Goal: Task Accomplishment & Management: Use online tool/utility

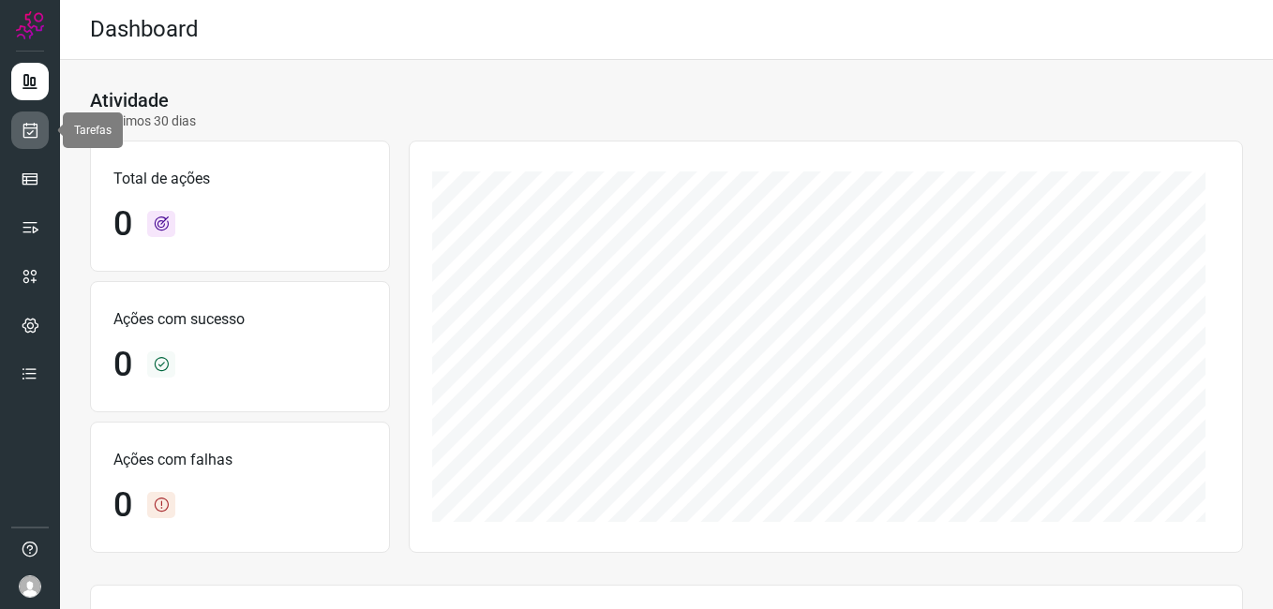
click at [36, 135] on icon at bounding box center [31, 130] width 20 height 19
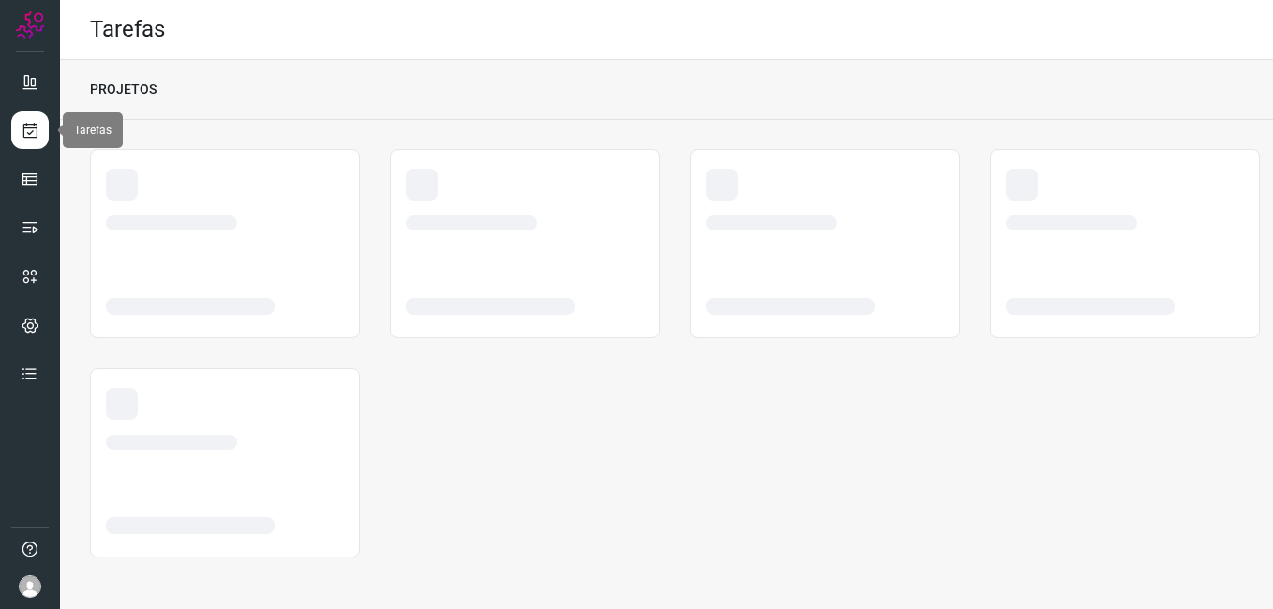
click at [27, 129] on icon at bounding box center [31, 130] width 20 height 19
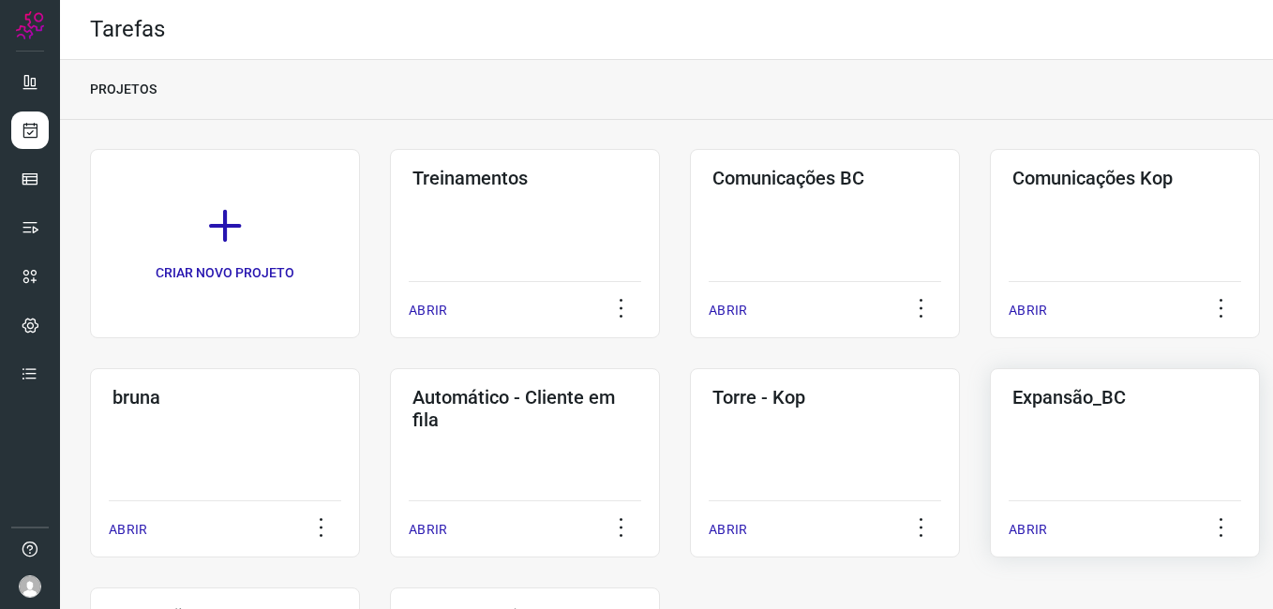
click at [1041, 437] on div "Expansão_BC ABRIR" at bounding box center [1125, 462] width 270 height 189
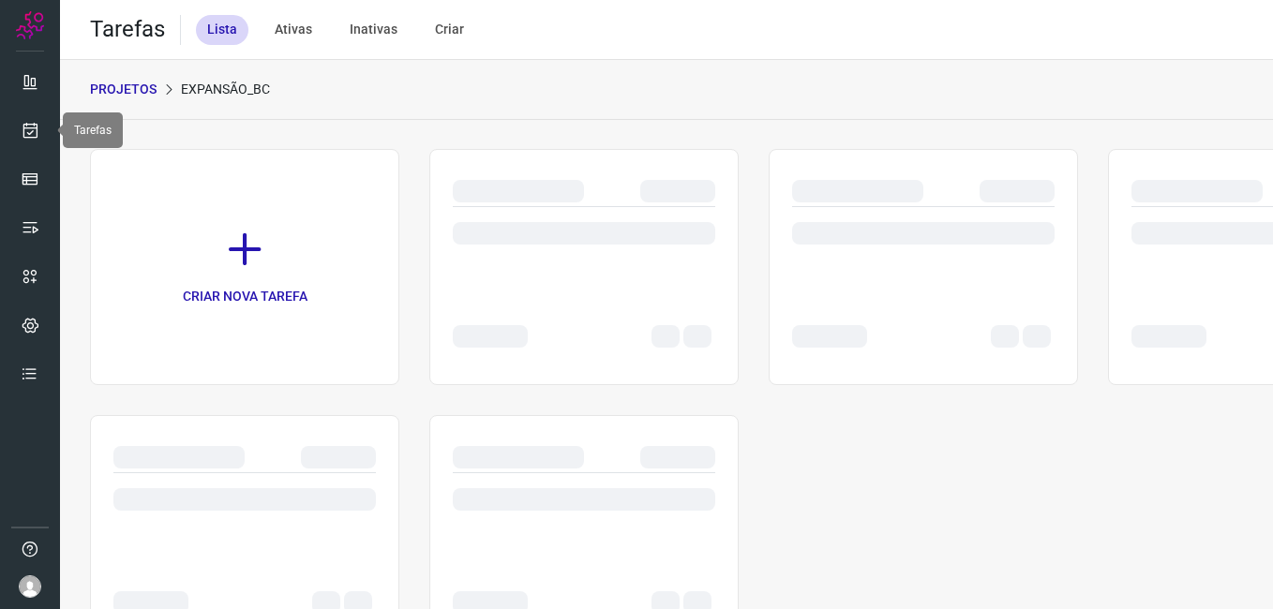
drag, startPoint x: 29, startPoint y: 128, endPoint x: 75, endPoint y: 145, distance: 48.9
click at [29, 129] on icon at bounding box center [31, 130] width 20 height 19
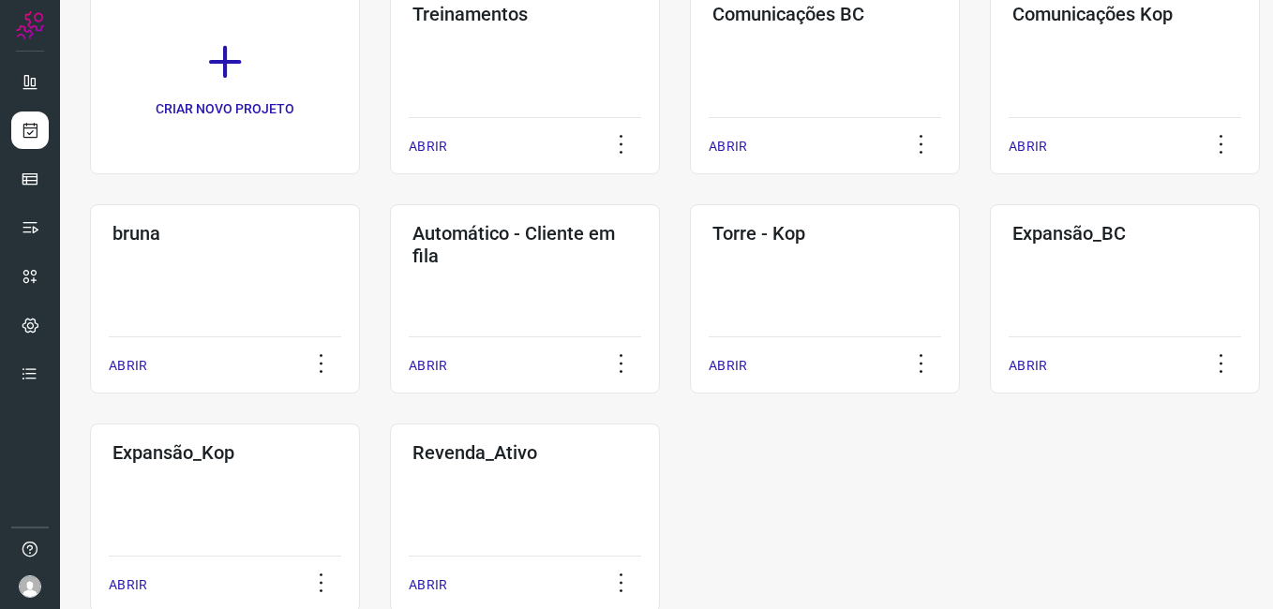
scroll to position [215, 0]
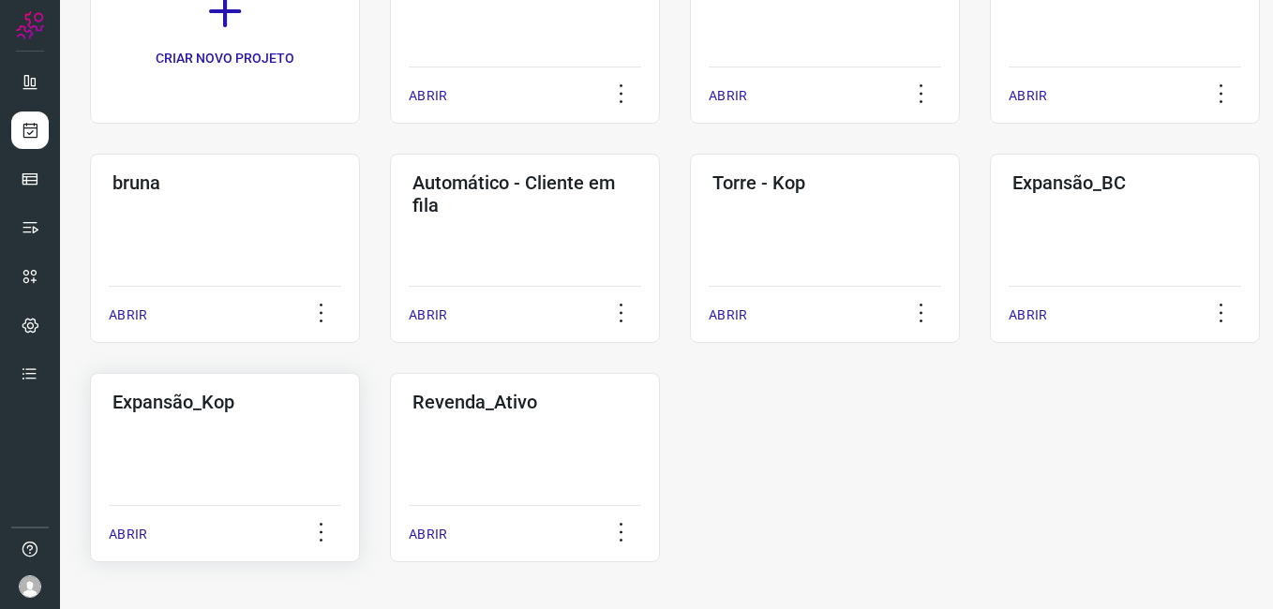
click at [205, 468] on div "Expansão_Kop ABRIR" at bounding box center [225, 467] width 270 height 189
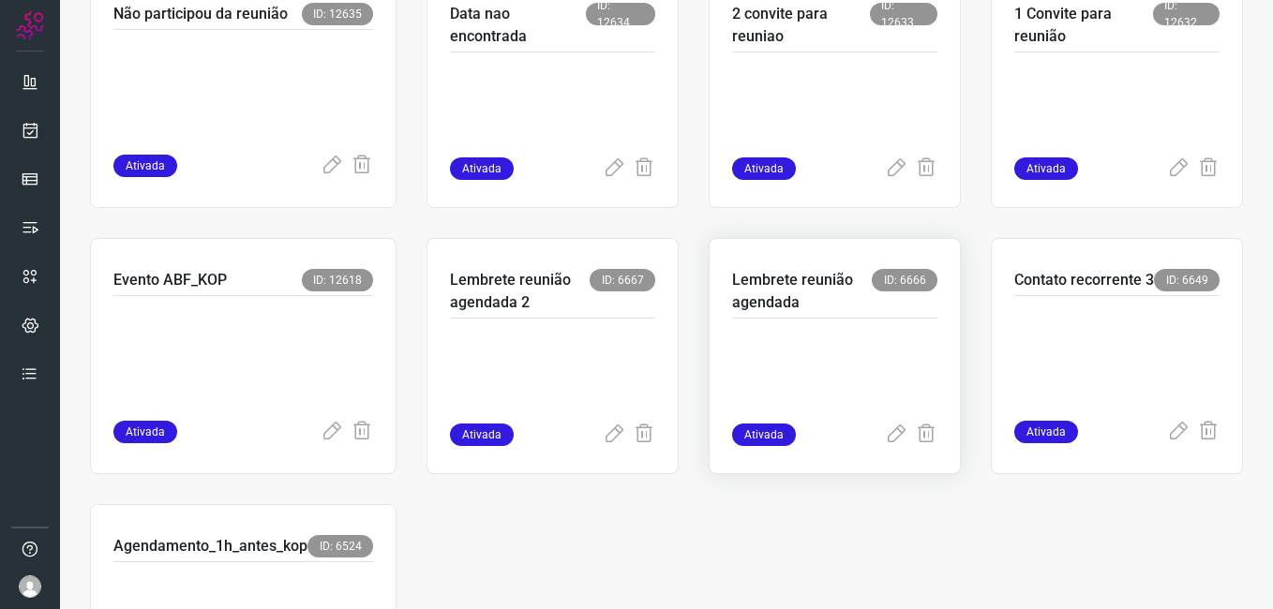
scroll to position [469, 0]
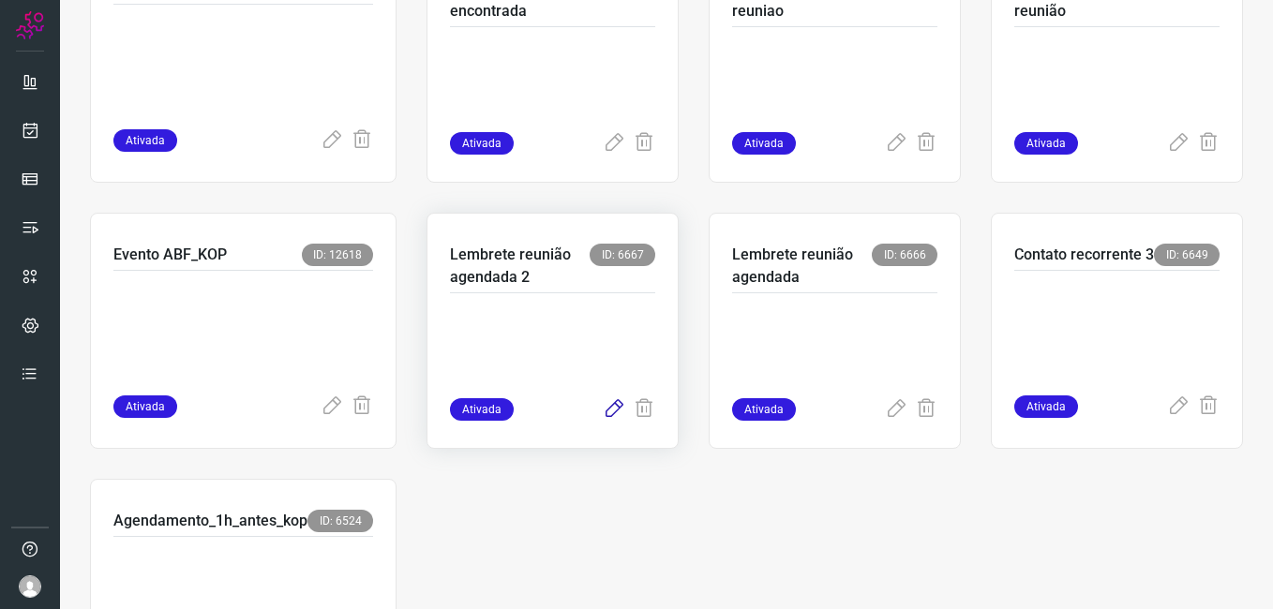
click at [603, 409] on icon at bounding box center [614, 409] width 22 height 22
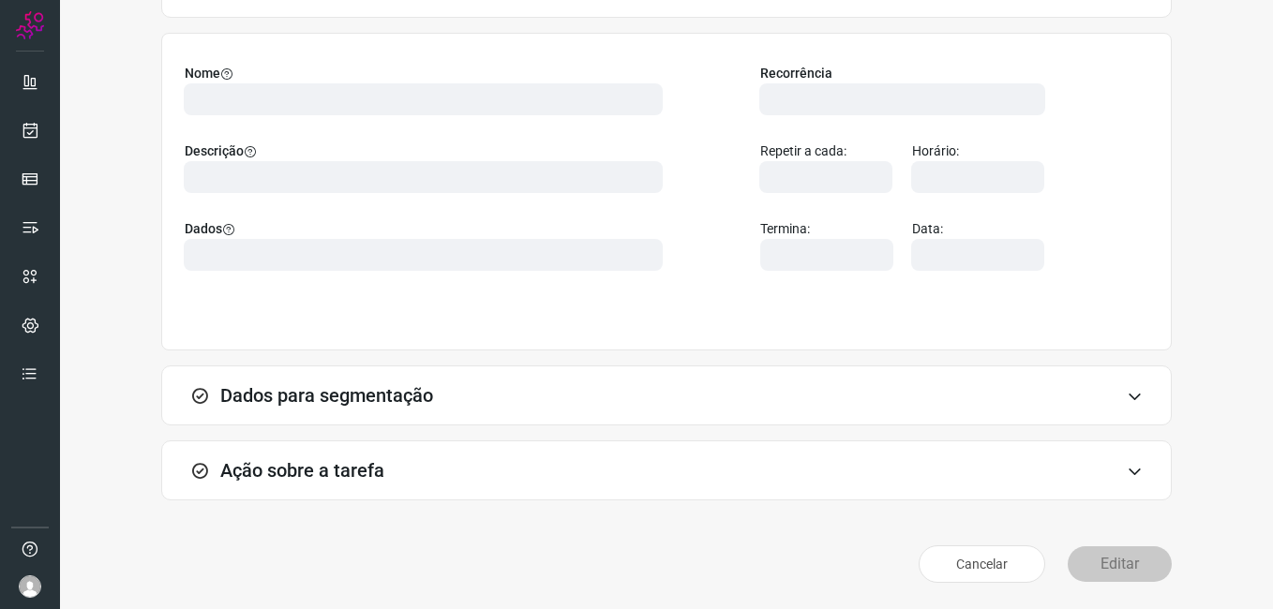
scroll to position [123, 0]
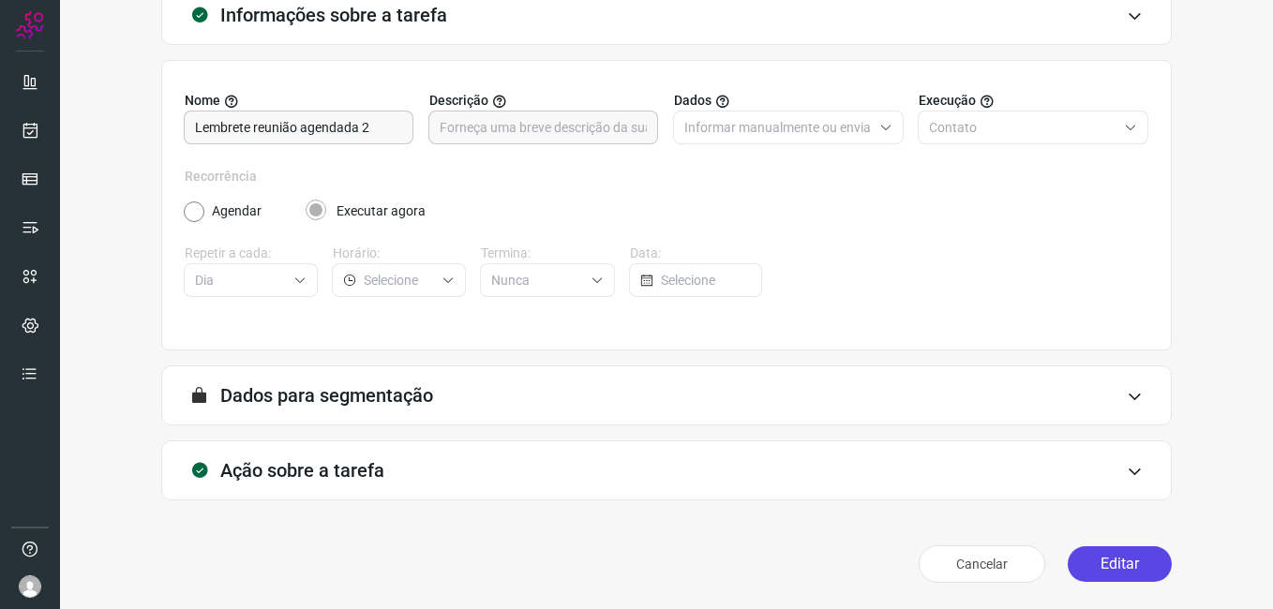
click at [1086, 560] on button "Editar" at bounding box center [1120, 564] width 104 height 36
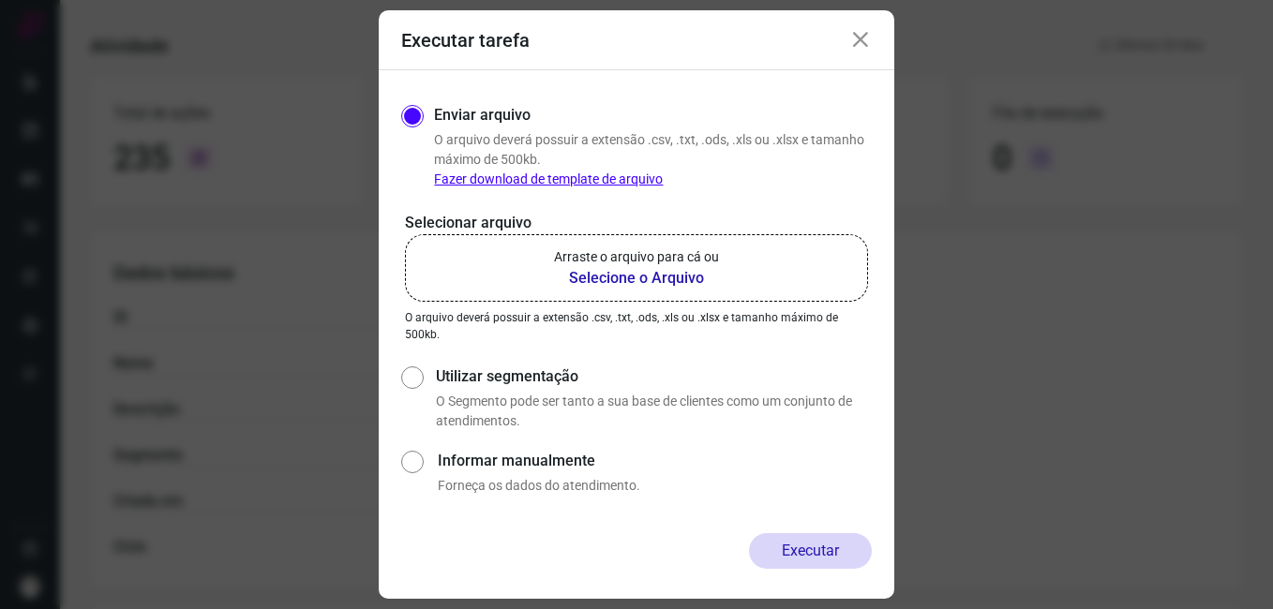
click at [683, 278] on b "Selecione o Arquivo" at bounding box center [636, 278] width 165 height 22
click at [0, 0] on input "Arraste o arquivo para cá ou Selecione o Arquivo" at bounding box center [0, 0] width 0 height 0
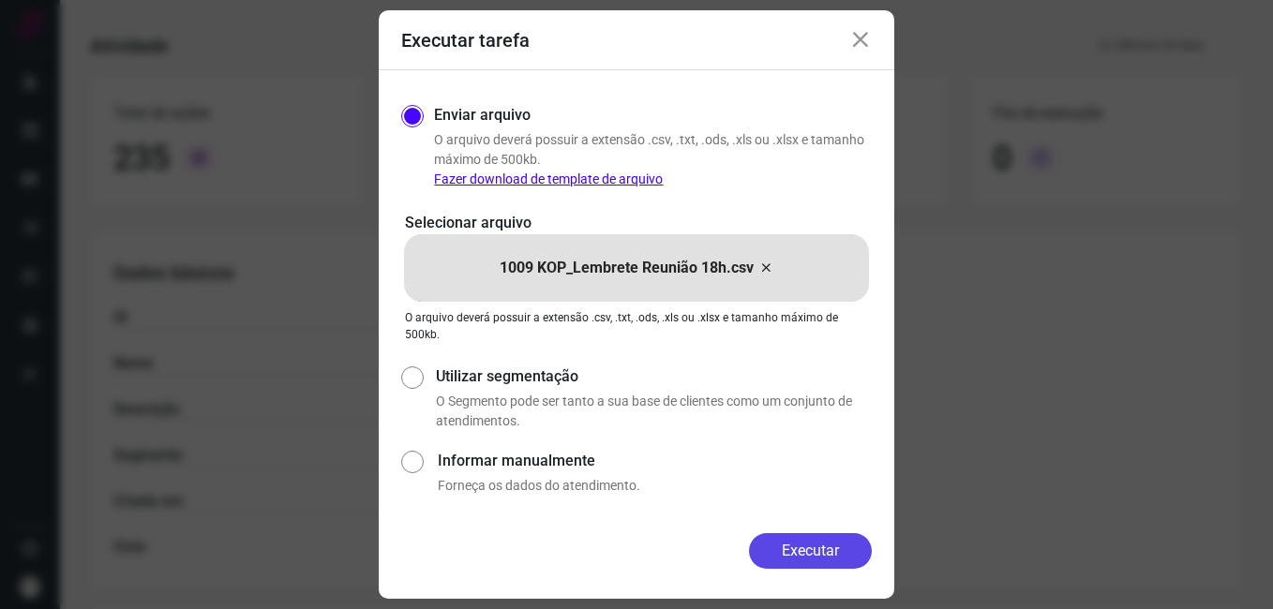
click at [772, 549] on button "Executar" at bounding box center [810, 551] width 123 height 36
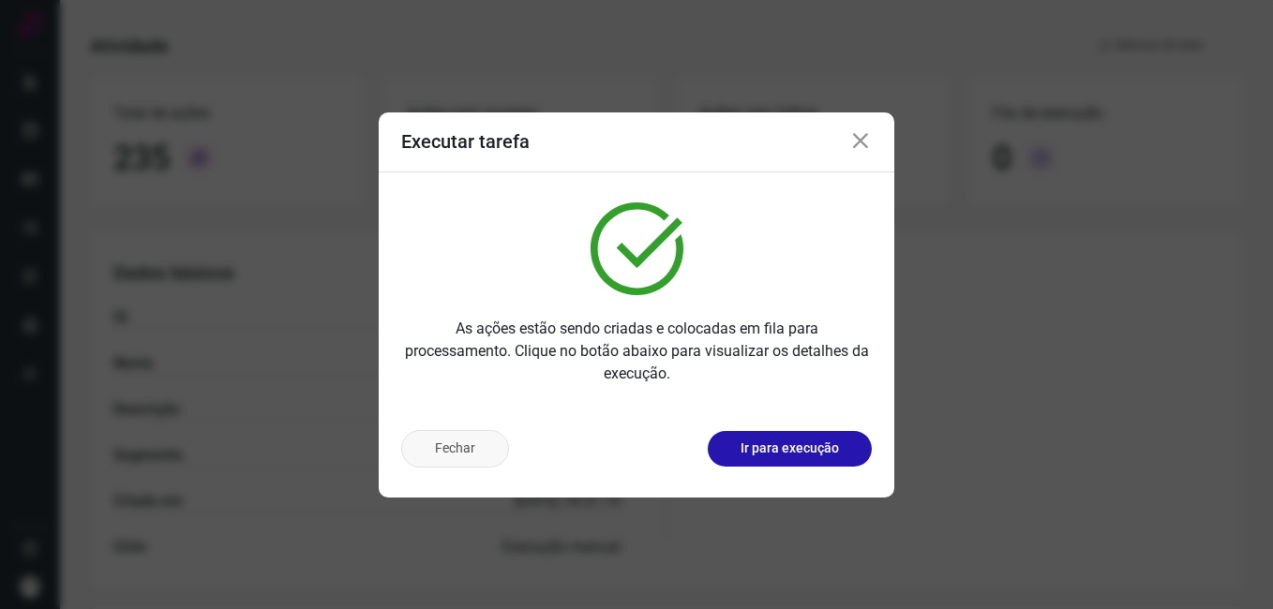
click at [445, 447] on button "Fechar" at bounding box center [455, 448] width 108 height 37
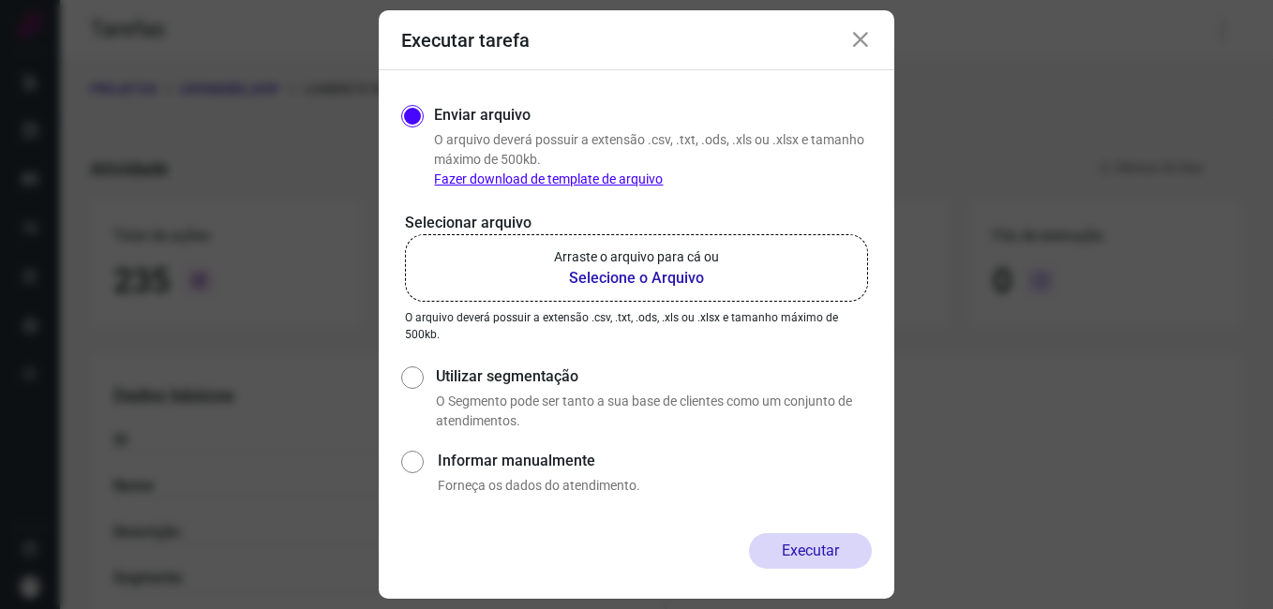
click at [856, 48] on icon at bounding box center [860, 40] width 22 height 22
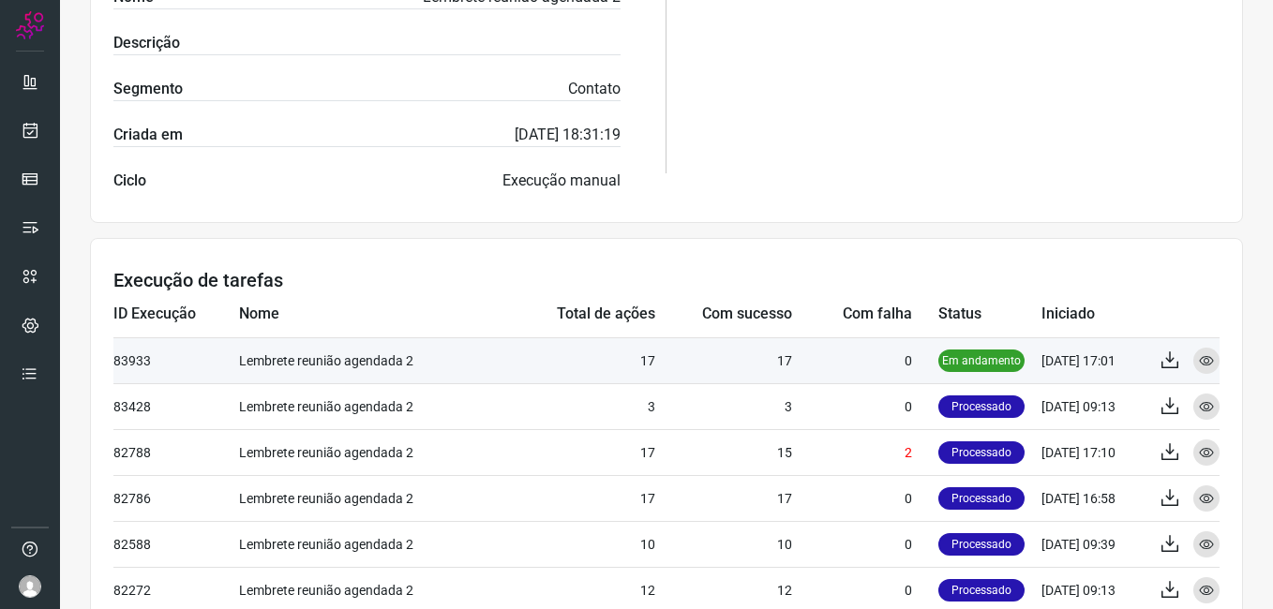
scroll to position [562, 0]
